Goal: Information Seeking & Learning: Learn about a topic

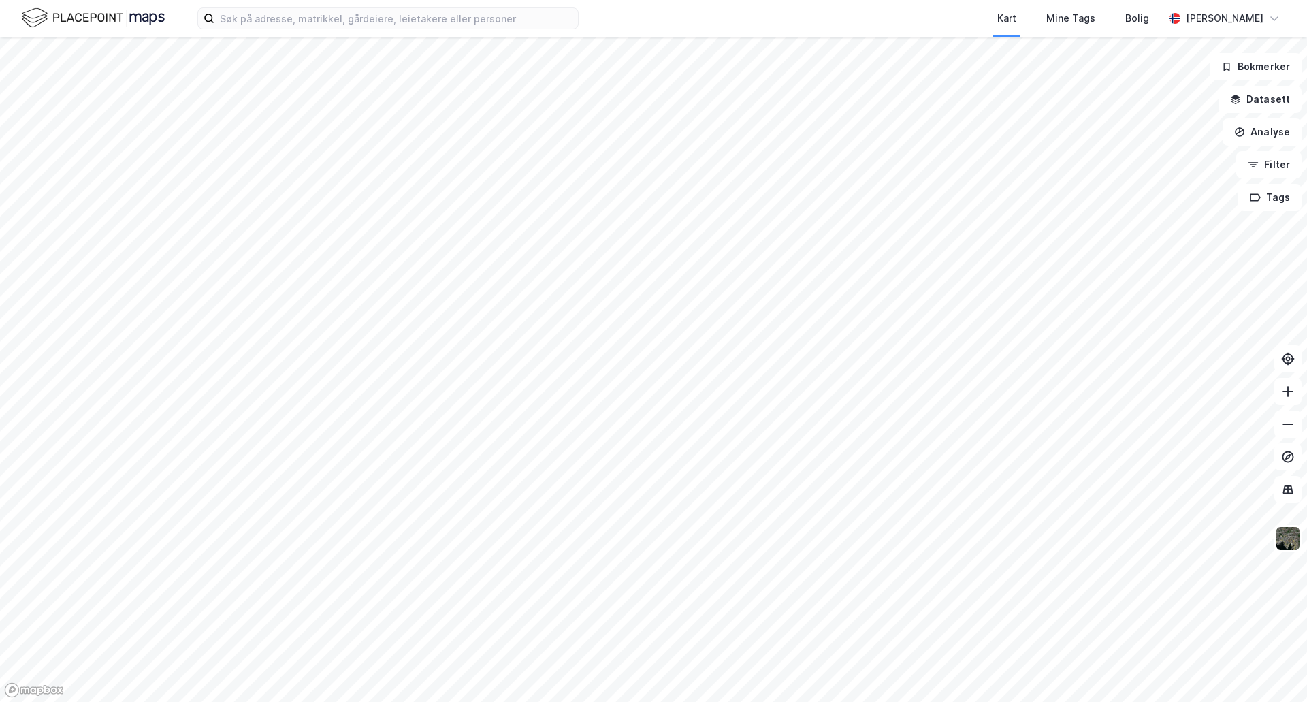
click at [349, 30] on div "Kart Mine Tags Bolig [PERSON_NAME]" at bounding box center [653, 18] width 1307 height 37
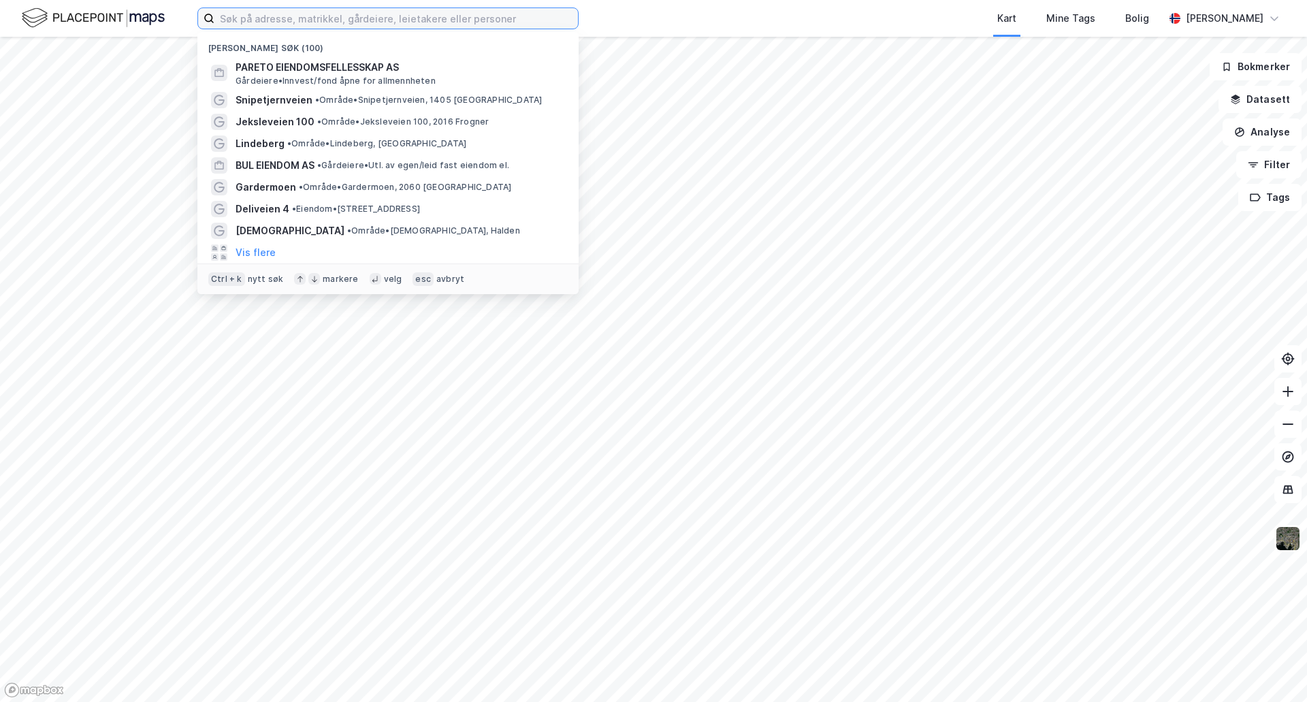
click at [359, 23] on input at bounding box center [395, 18] width 363 height 20
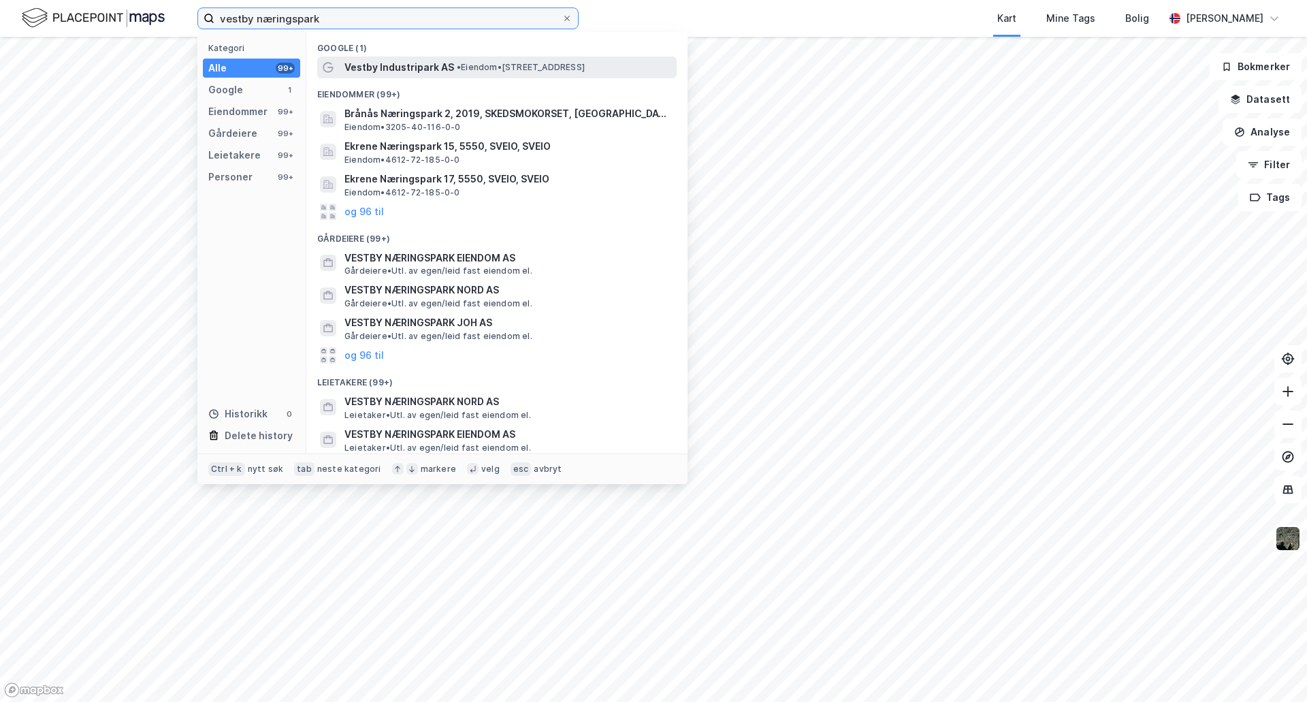
type input "vestby næringspark"
click at [403, 65] on span "Vestby Industripark AS" at bounding box center [399, 67] width 110 height 16
